Goal: Task Accomplishment & Management: Manage account settings

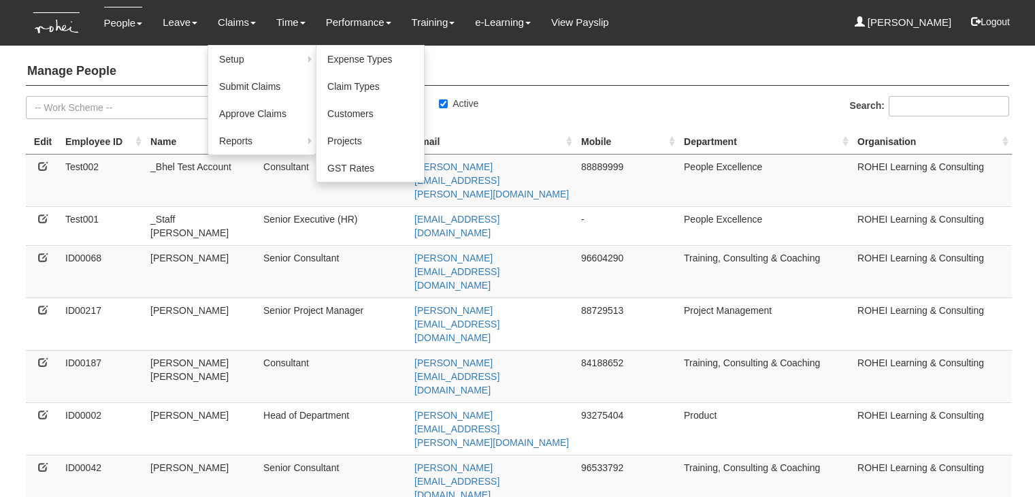
select select "50"
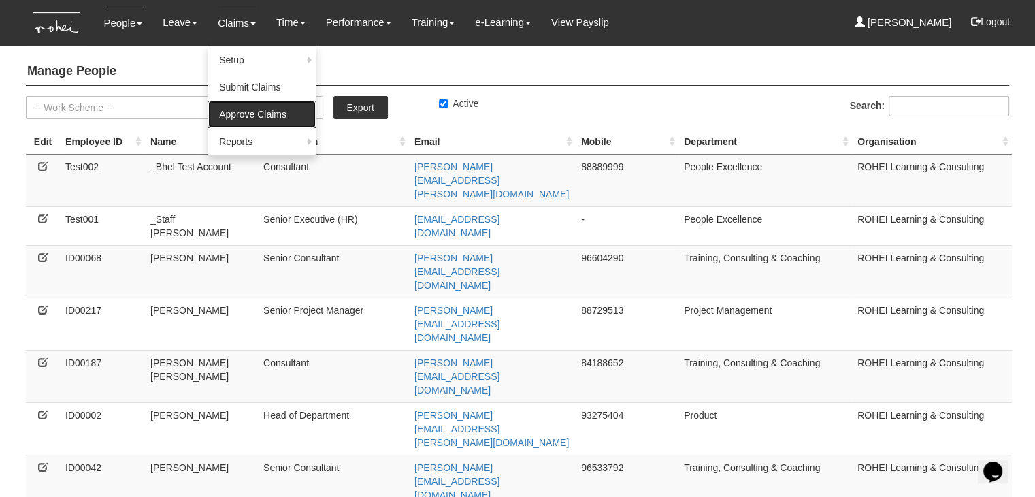
click at [243, 110] on link "Approve Claims" at bounding box center [262, 114] width 108 height 27
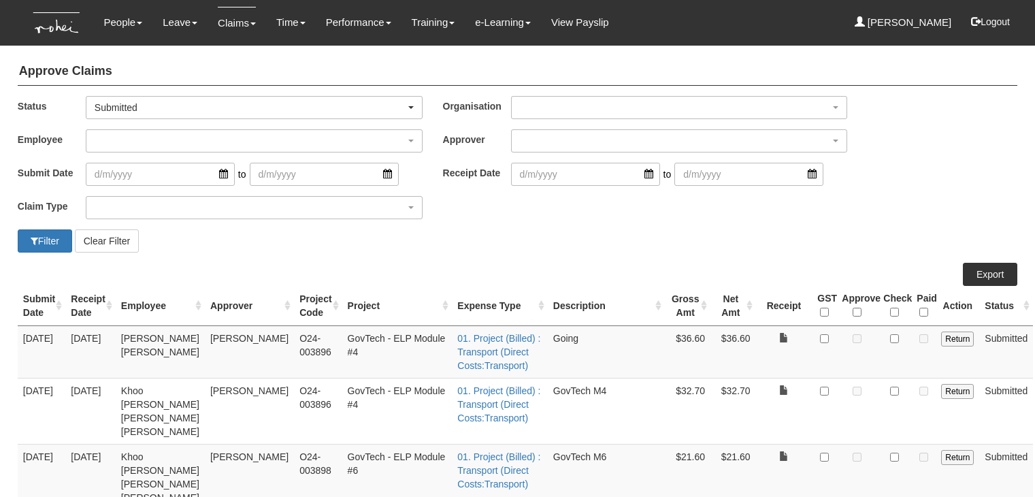
select select "50"
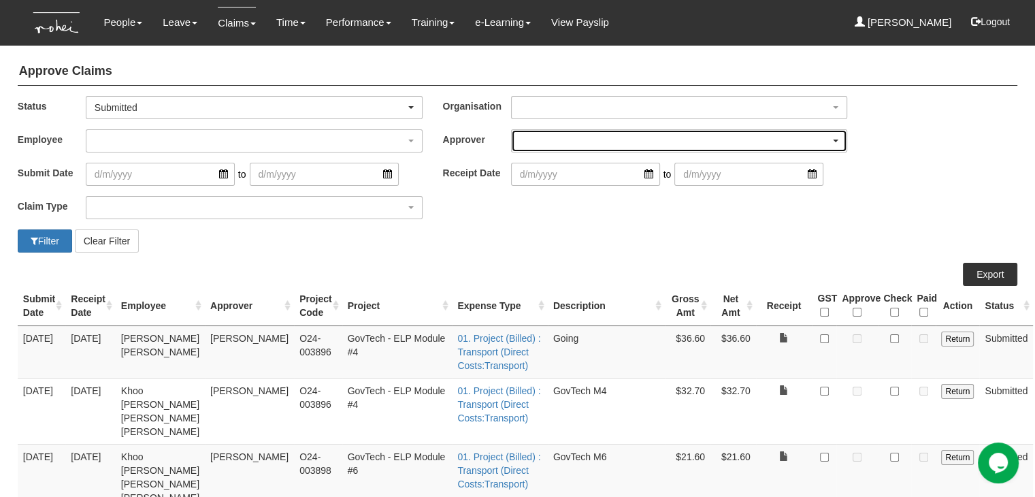
click at [534, 142] on div "button" at bounding box center [680, 141] width 336 height 22
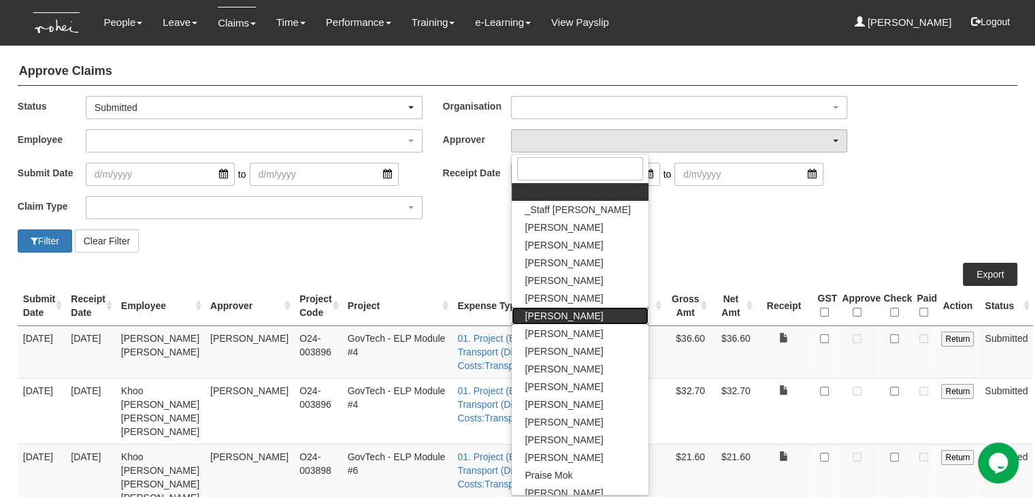
click at [538, 323] on link "[PERSON_NAME]" at bounding box center [580, 316] width 137 height 18
select select "4501bef8-d380-4b60-ac98-9fc585202088"
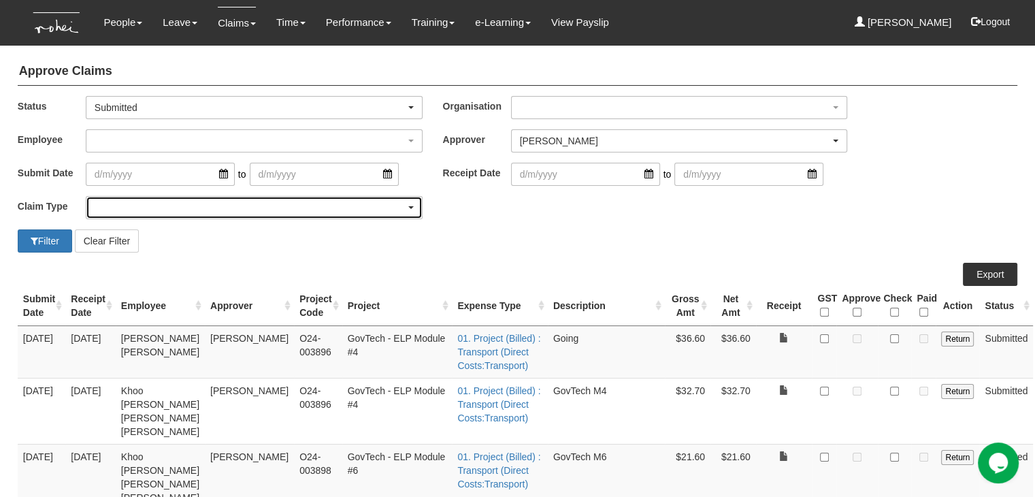
click at [172, 211] on div "button" at bounding box center [254, 208] width 336 height 22
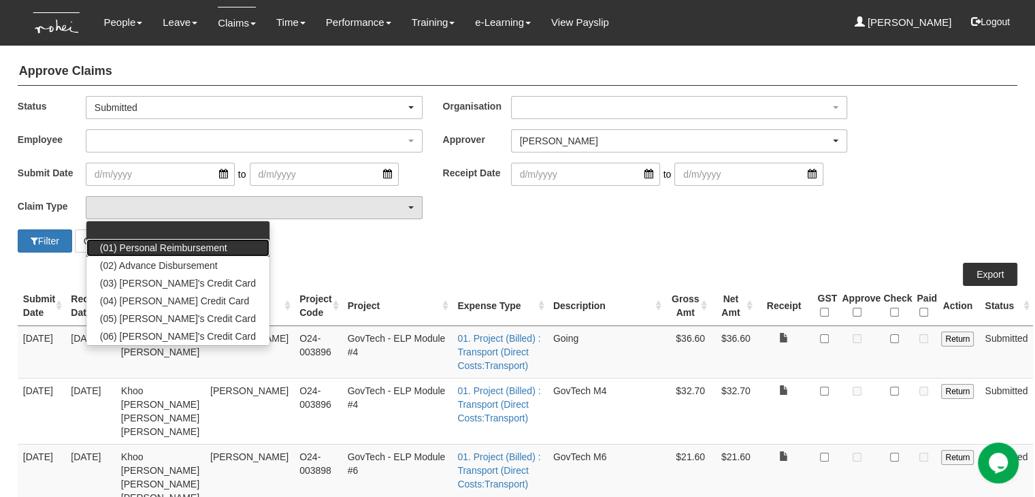
click at [161, 239] on link "(01) Personal Reimbursement" at bounding box center [177, 248] width 183 height 18
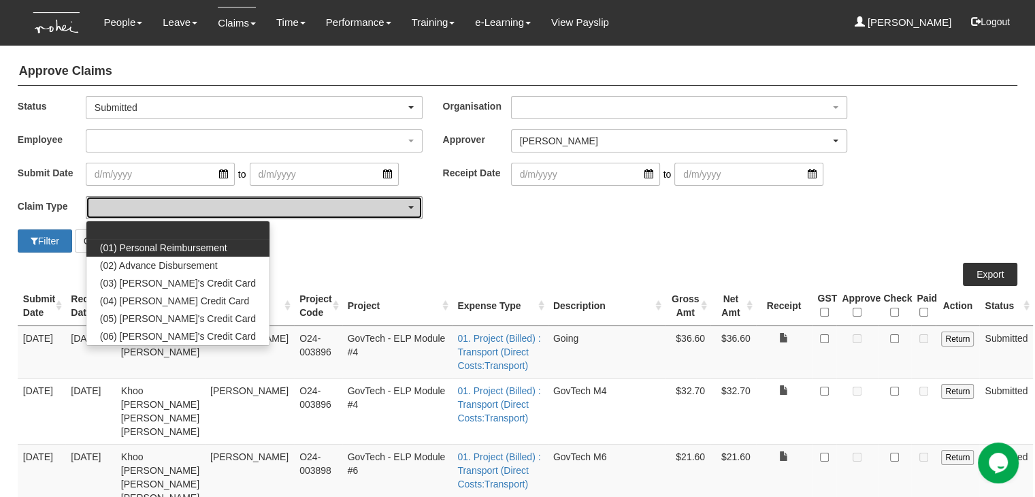
select select "14"
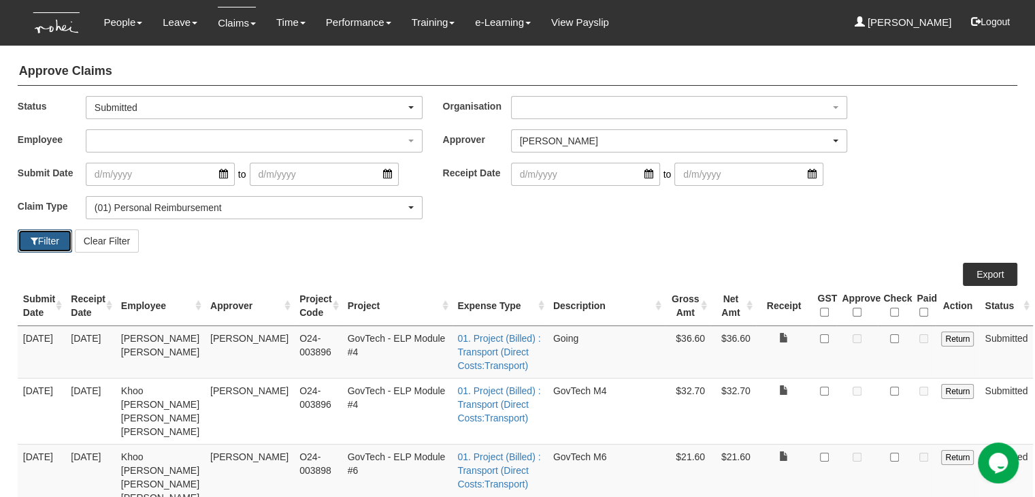
click at [51, 238] on button "Filter" at bounding box center [45, 240] width 54 height 23
select select "50"
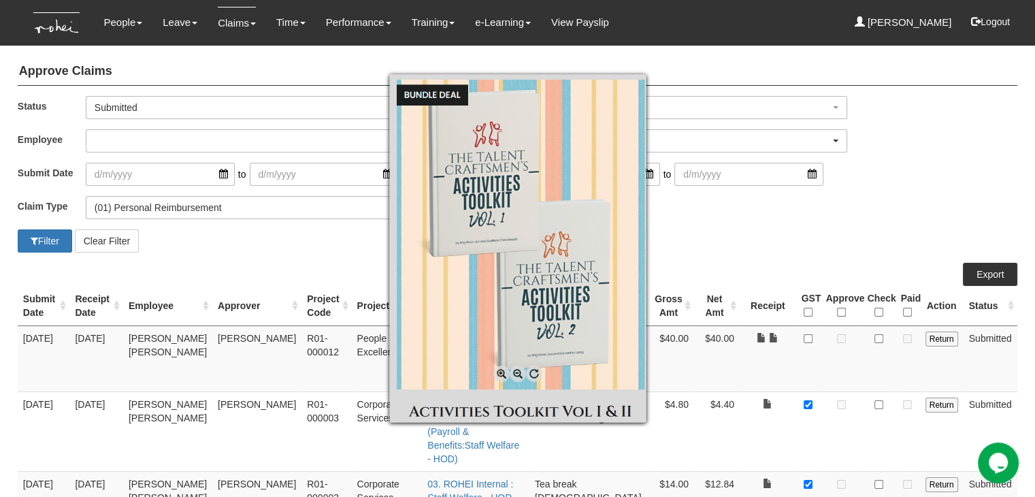
click at [768, 248] on div at bounding box center [517, 248] width 1035 height 497
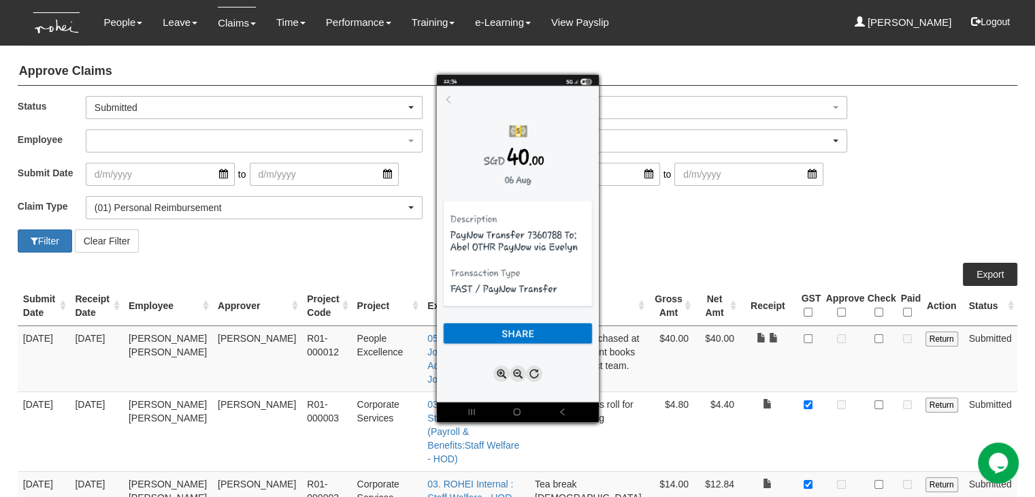
click at [762, 259] on div at bounding box center [517, 248] width 1035 height 497
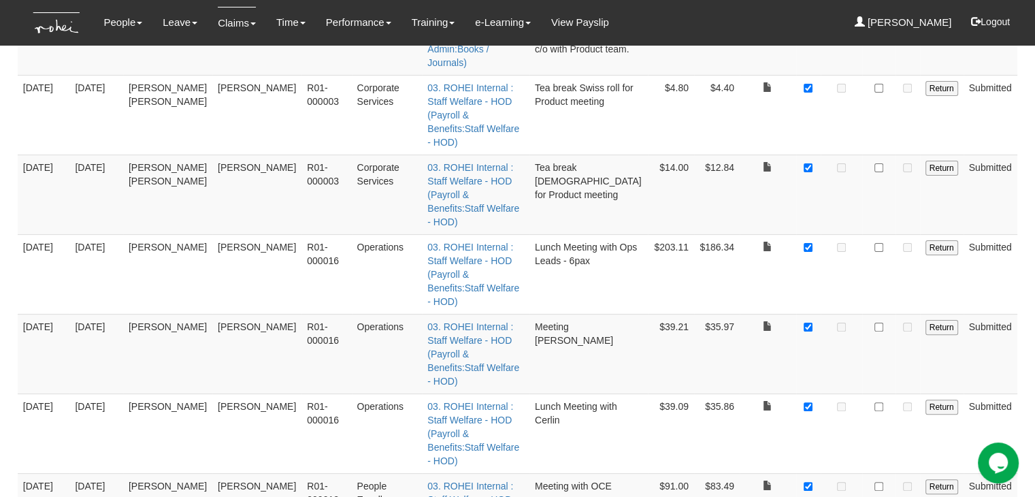
scroll to position [340, 0]
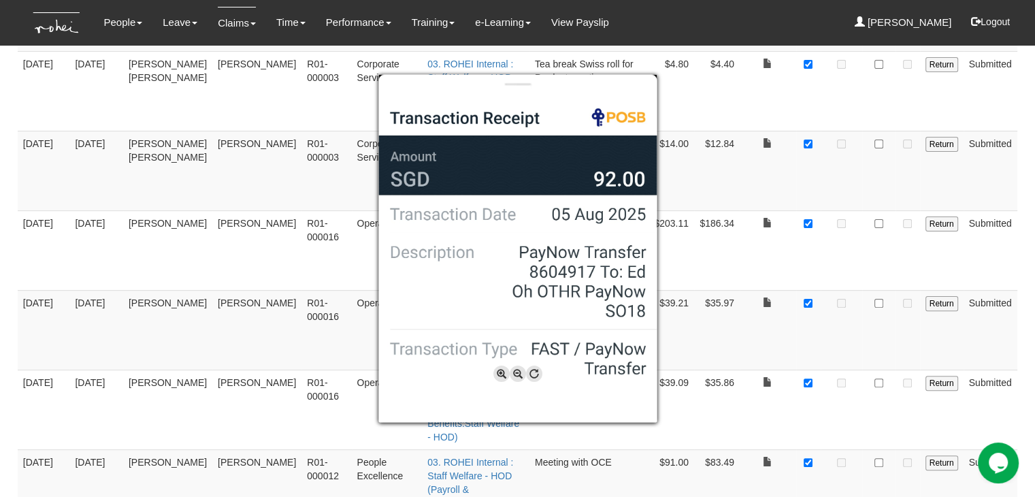
click at [748, 427] on div at bounding box center [517, 248] width 1035 height 497
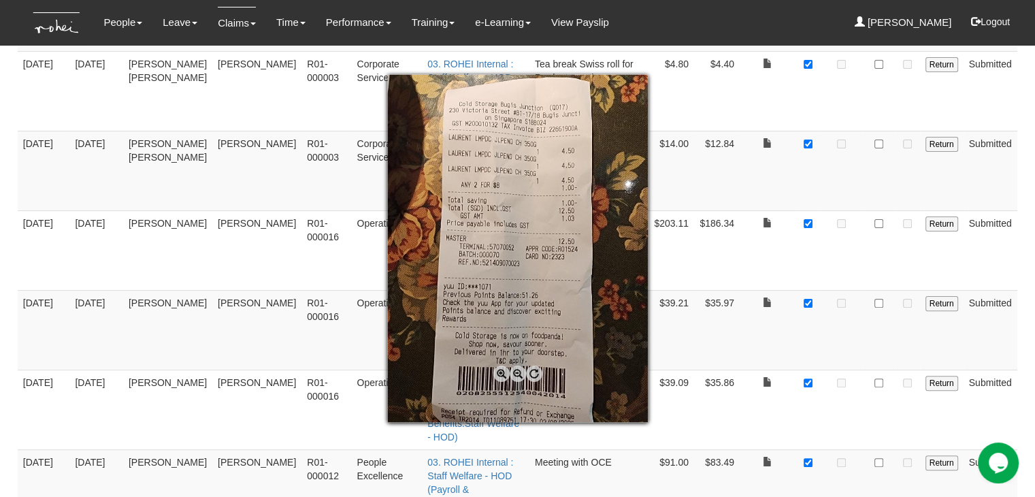
click at [756, 434] on div at bounding box center [517, 248] width 1035 height 497
click at [808, 415] on div at bounding box center [517, 248] width 1035 height 497
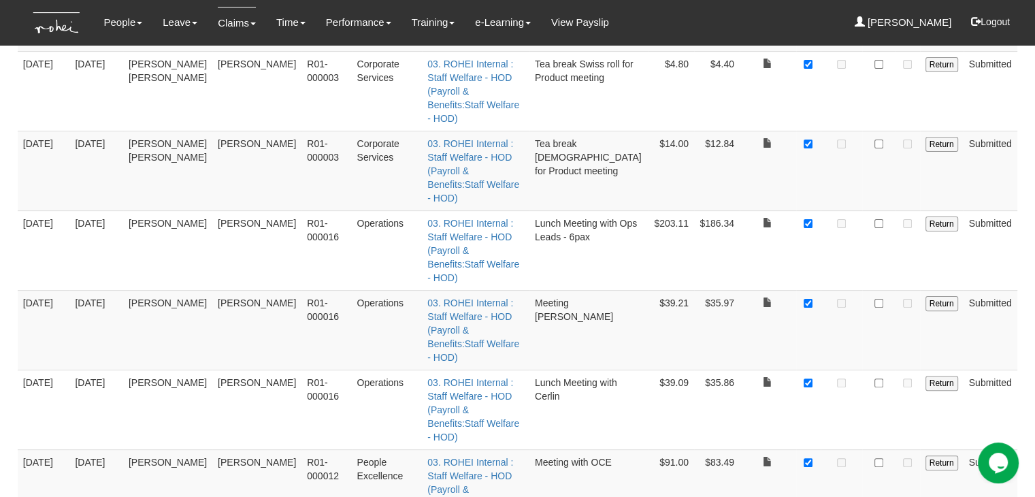
checkbox input "true"
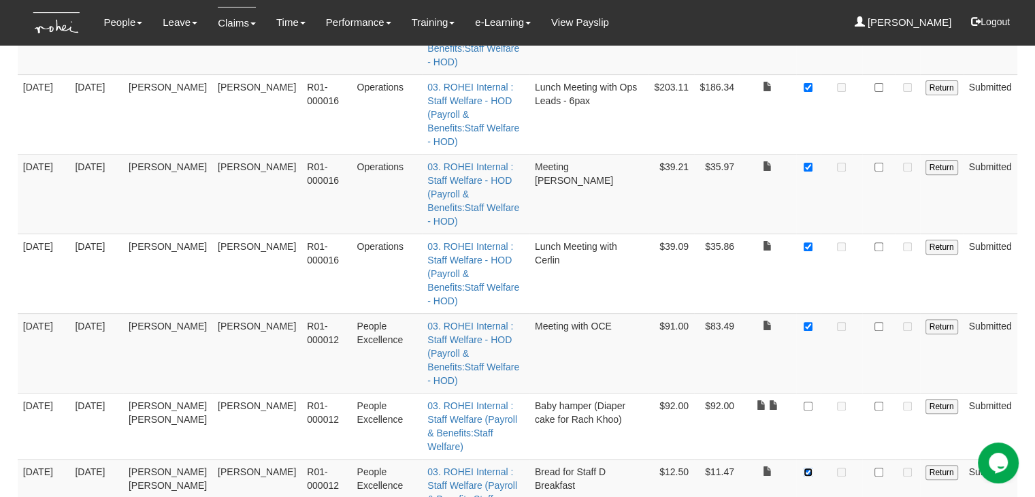
scroll to position [545, 0]
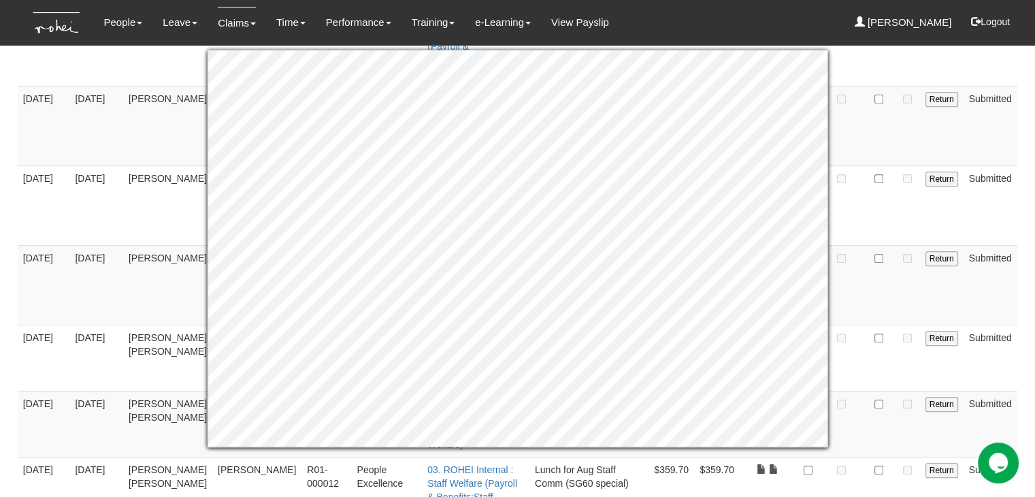
click at [841, 457] on td at bounding box center [842, 490] width 42 height 66
click at [845, 457] on td at bounding box center [842, 490] width 42 height 66
click at [869, 457] on td at bounding box center [878, 490] width 33 height 66
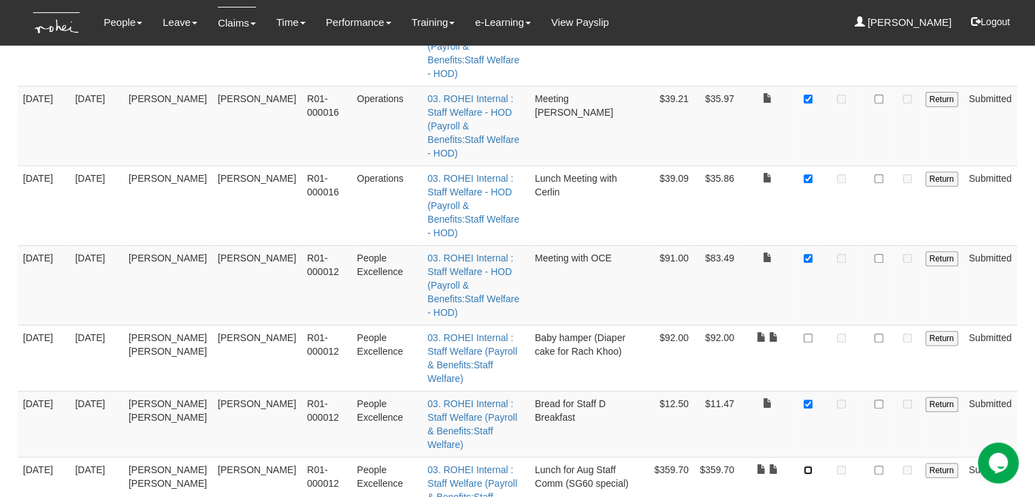
click at [809, 466] on input "checkbox" at bounding box center [808, 470] width 9 height 9
checkbox input "true"
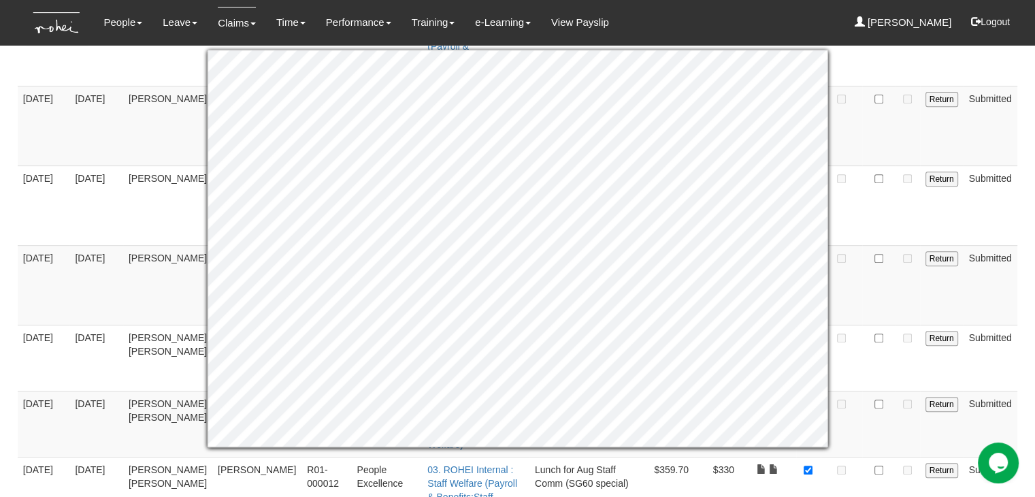
click at [899, 457] on td at bounding box center [908, 490] width 25 height 66
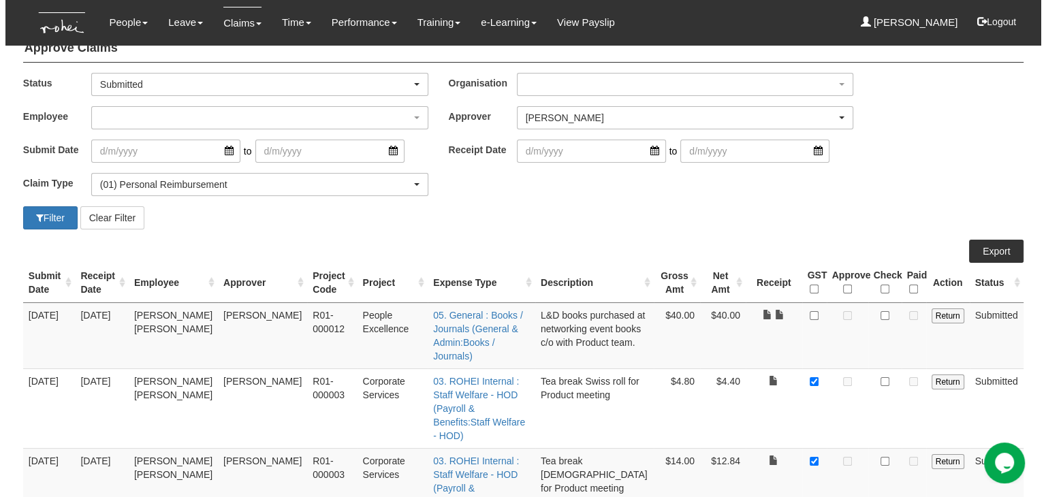
scroll to position [0, 0]
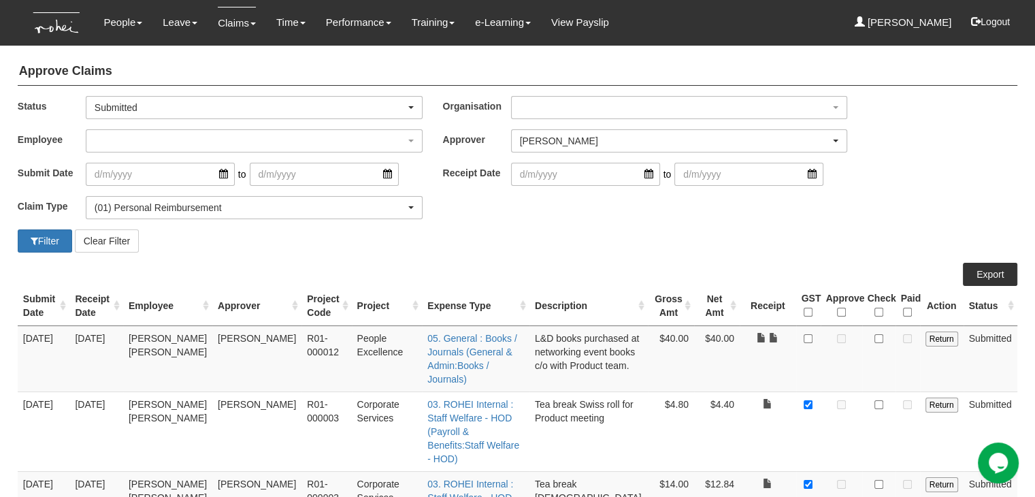
click at [619, 248] on div "Filter Clear Filter" at bounding box center [517, 240] width 1020 height 23
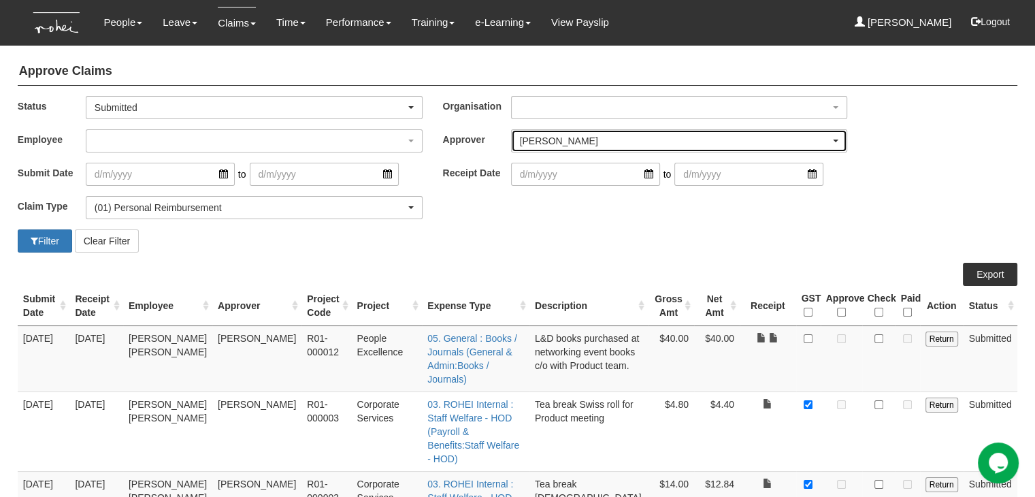
click at [551, 141] on div "[PERSON_NAME]" at bounding box center [675, 141] width 311 height 14
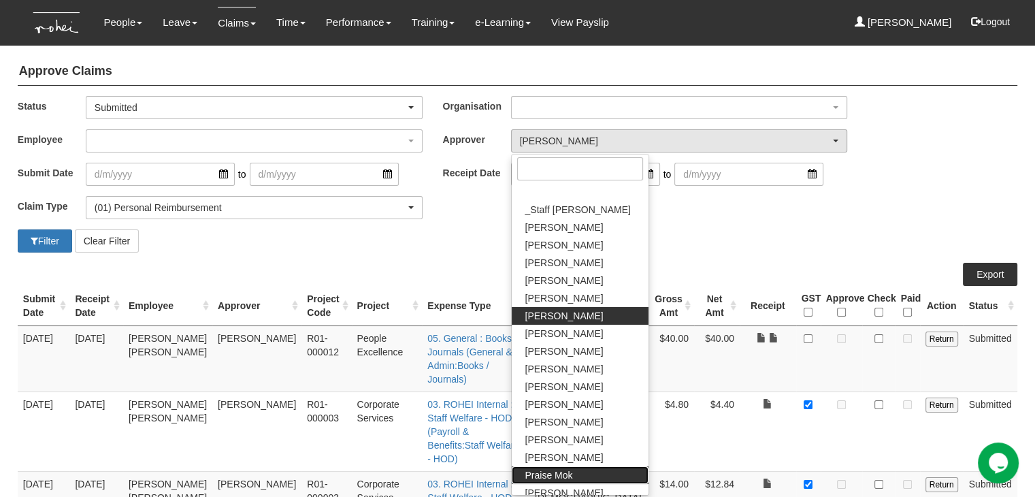
click at [579, 472] on link "Praise Mok" at bounding box center [580, 475] width 137 height 18
select select "a239810e-5a69-47ba-9b5d-970cc174a94c"
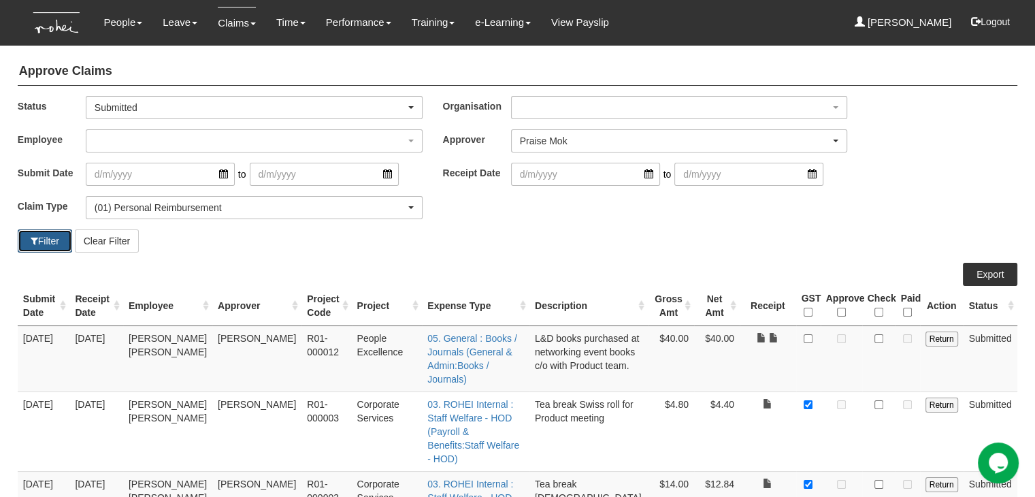
click at [47, 229] on button "Filter" at bounding box center [45, 240] width 54 height 23
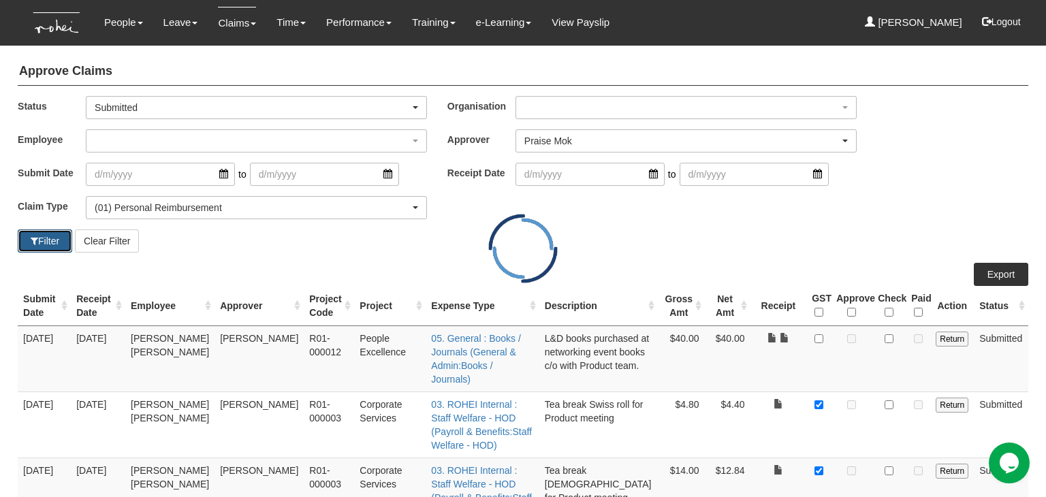
select select "50"
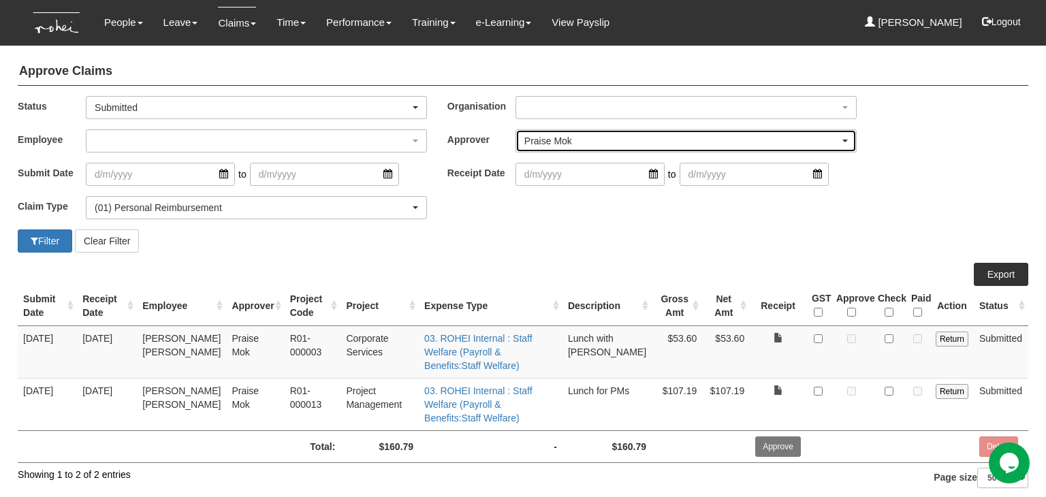
click at [572, 144] on div "Praise Mok" at bounding box center [681, 141] width 315 height 14
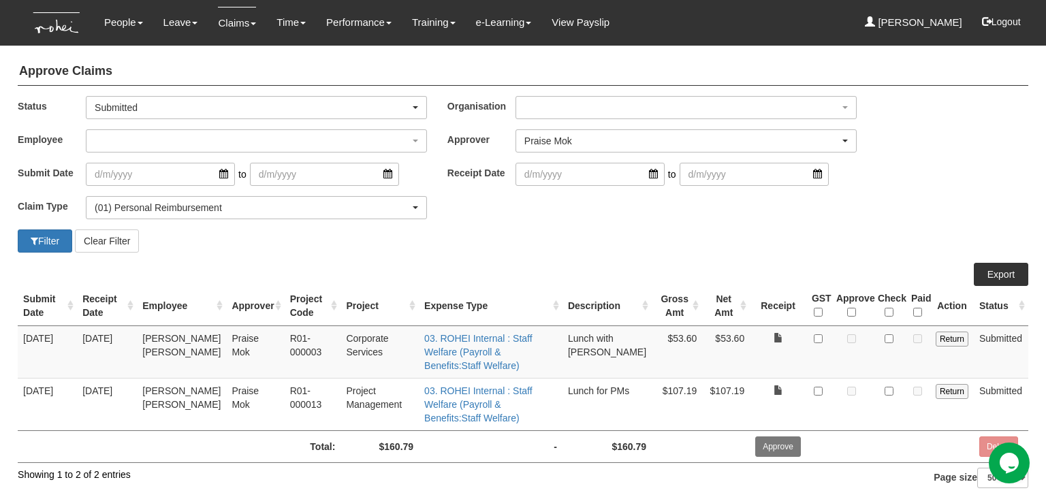
scroll to position [93, 0]
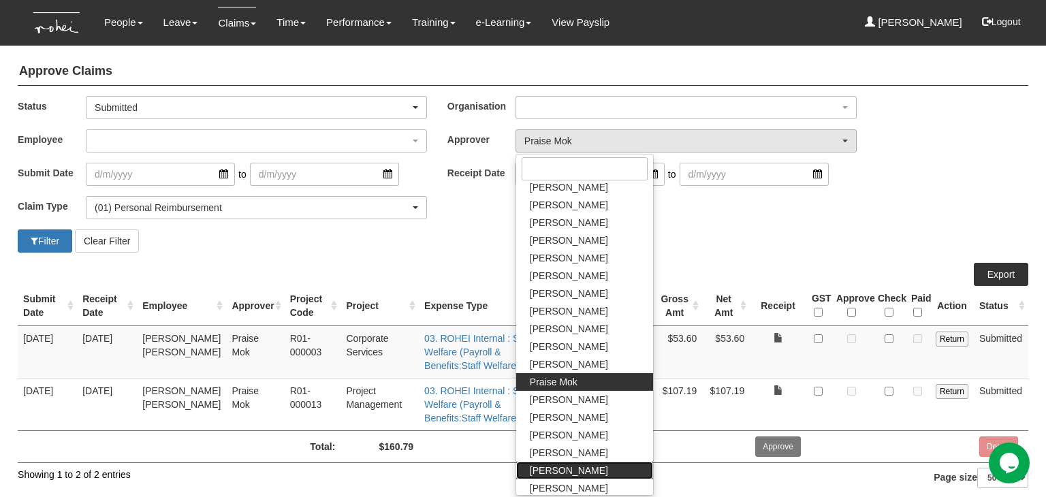
click at [566, 468] on span "Shuhui Lee" at bounding box center [569, 471] width 78 height 14
select select "6091e2fd-451e-407a-a4dc-3625e5dd44e4"
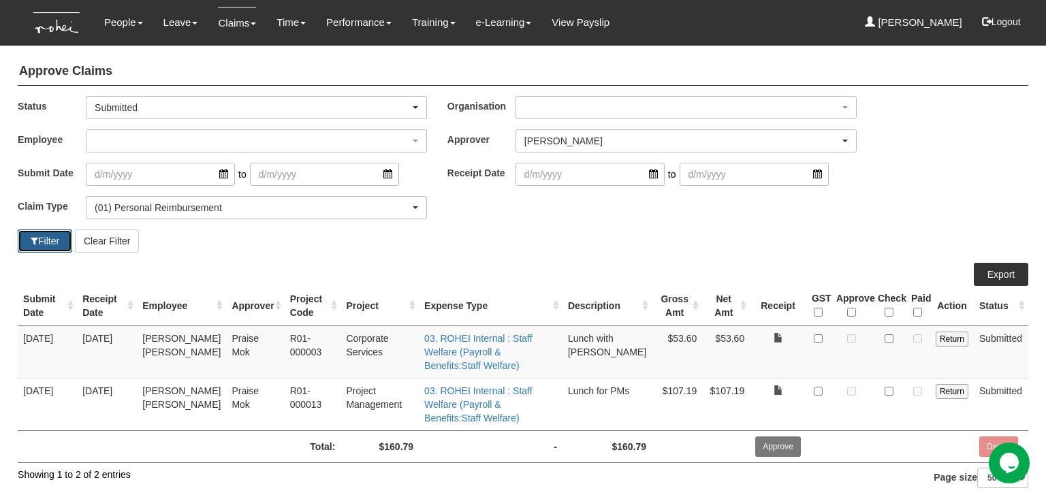
click at [43, 231] on button "Filter" at bounding box center [45, 240] width 54 height 23
select select "50"
